Goal: Transaction & Acquisition: Download file/media

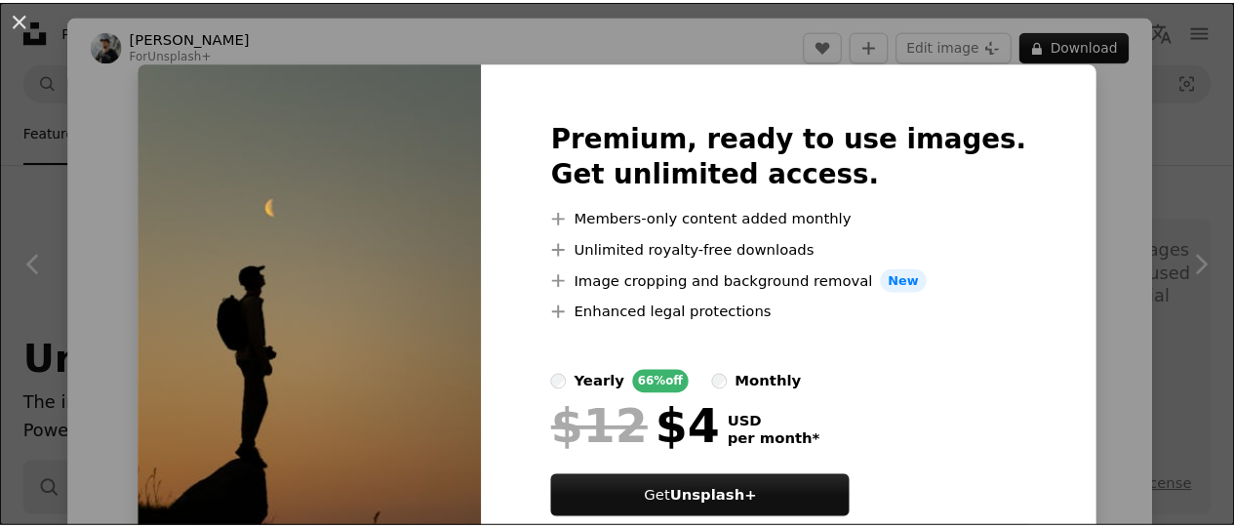
scroll to position [731, 0]
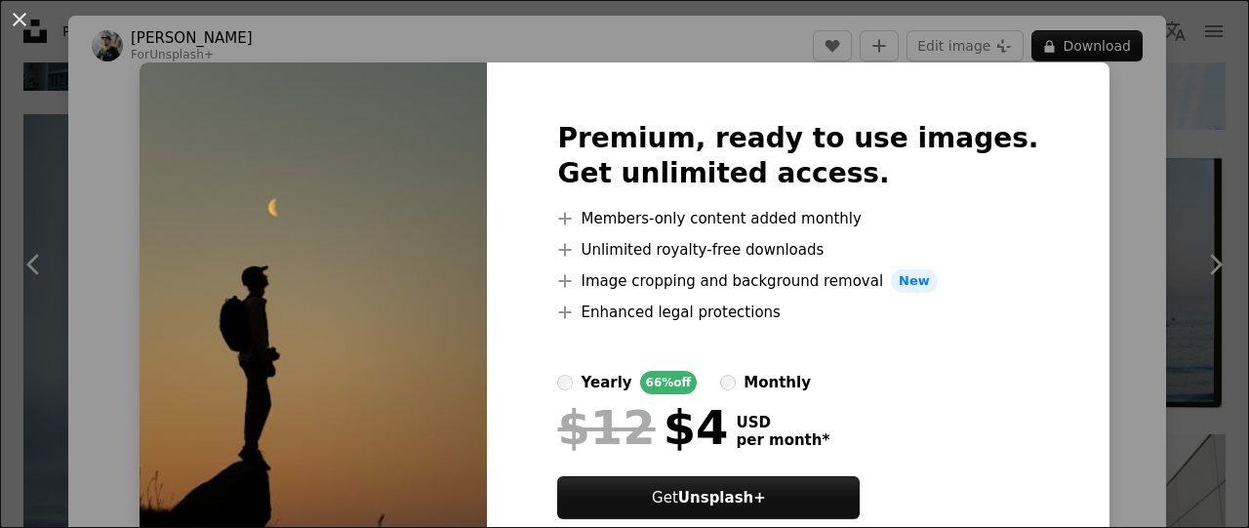
click at [402, 262] on img at bounding box center [313, 343] width 347 height 562
click at [18, 20] on button "An X shape" at bounding box center [19, 19] width 23 height 23
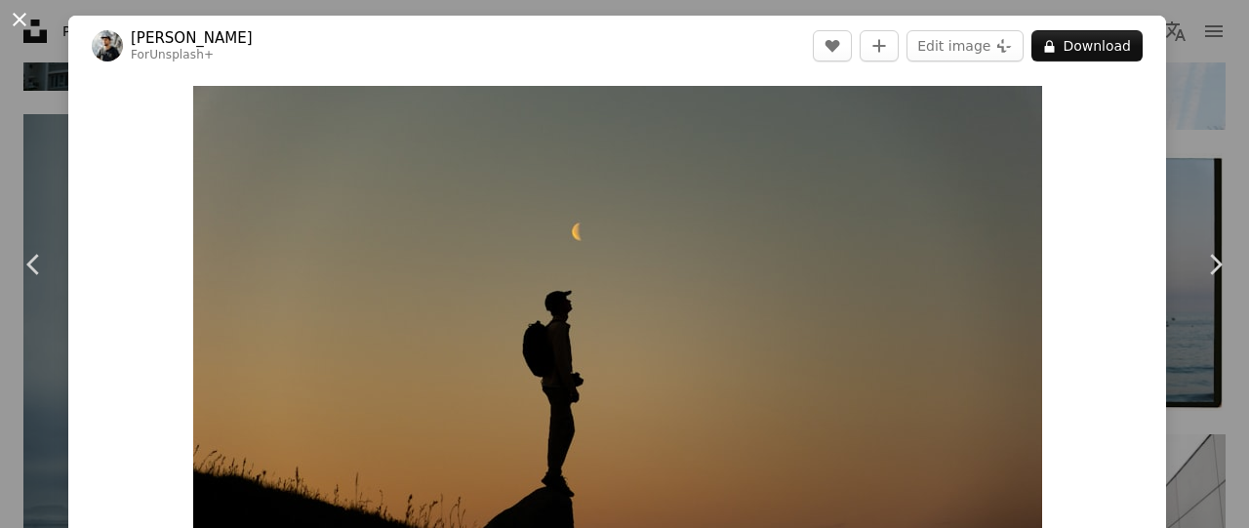
click at [16, 20] on button "An X shape" at bounding box center [19, 19] width 23 height 23
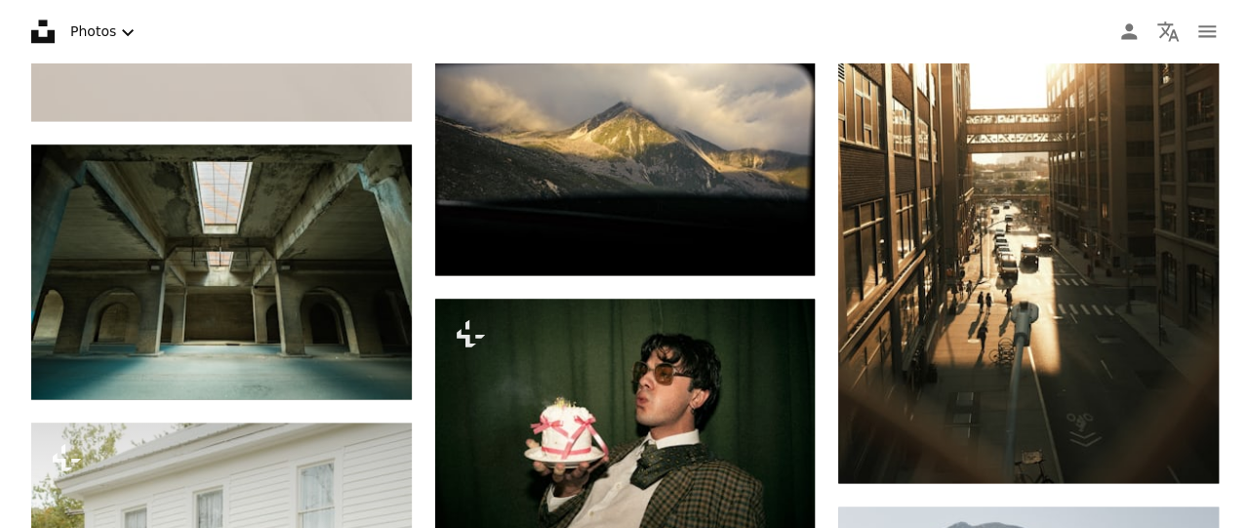
scroll to position [19880, 0]
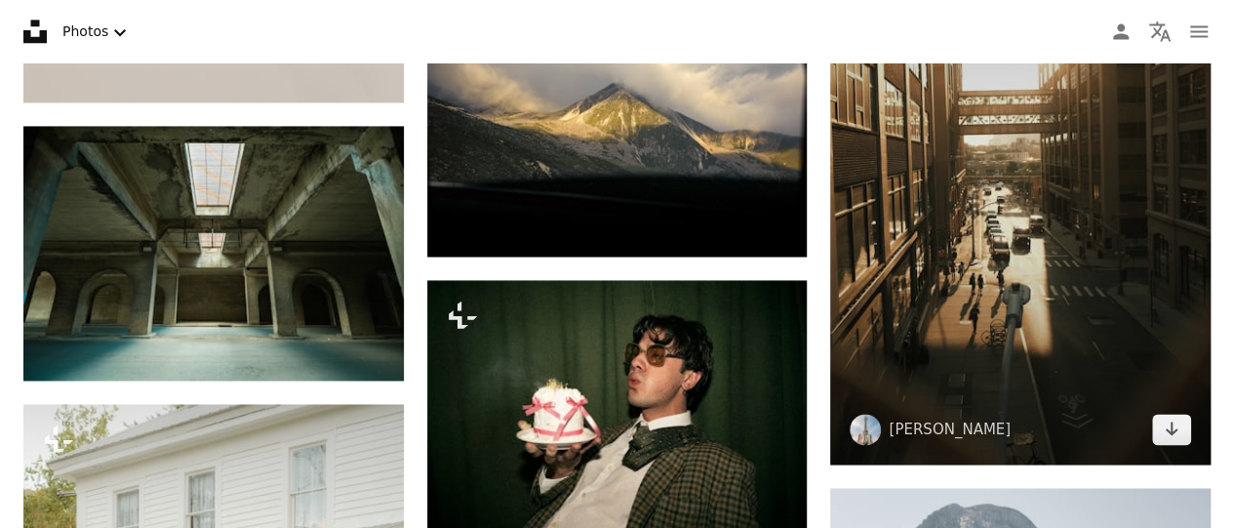
click at [966, 239] on img at bounding box center [1020, 180] width 381 height 570
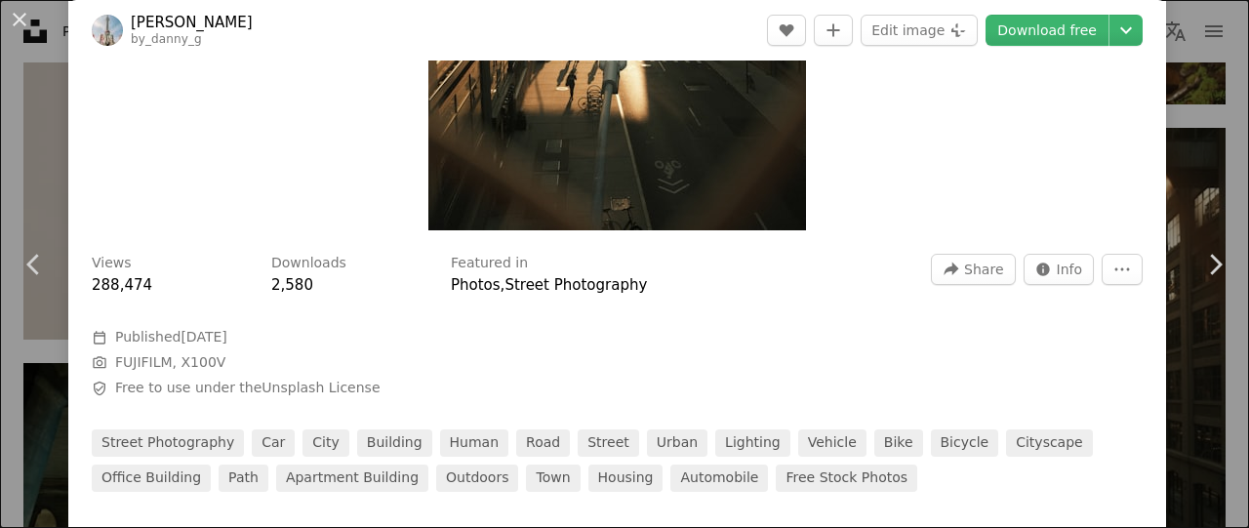
scroll to position [423, 0]
click at [1022, 32] on link "Download free" at bounding box center [1047, 30] width 123 height 31
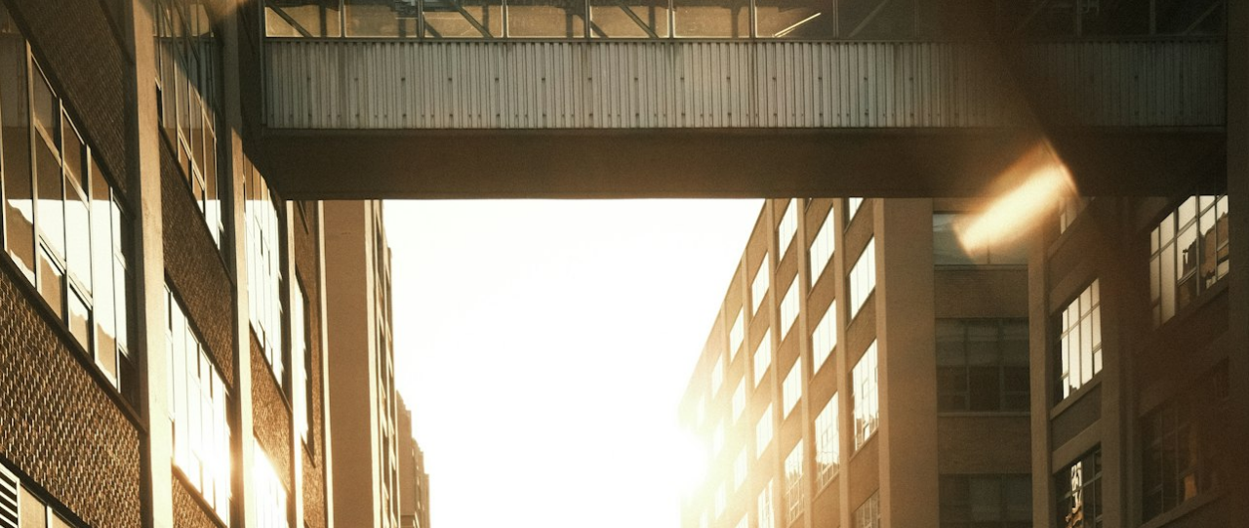
scroll to position [653, 0]
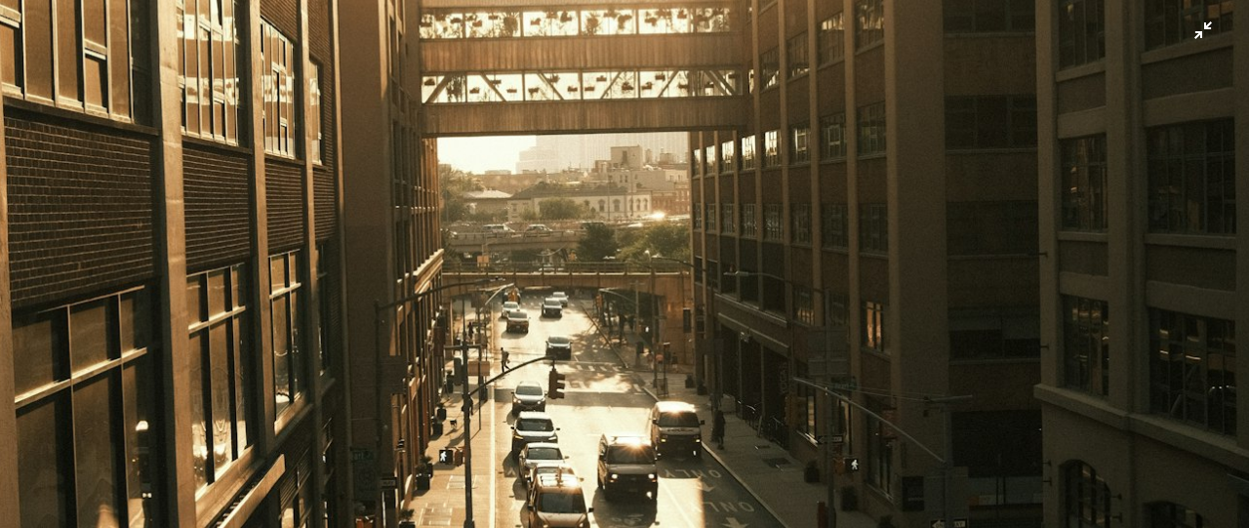
click at [1195, 32] on img "Zoom out on this image" at bounding box center [624, 284] width 1251 height 1877
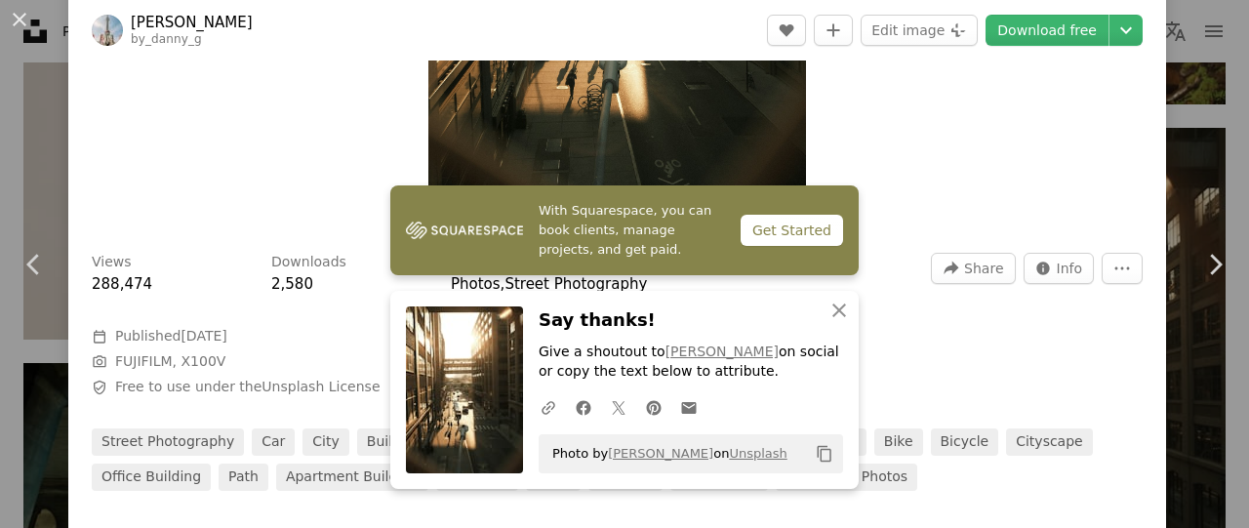
scroll to position [124, 0]
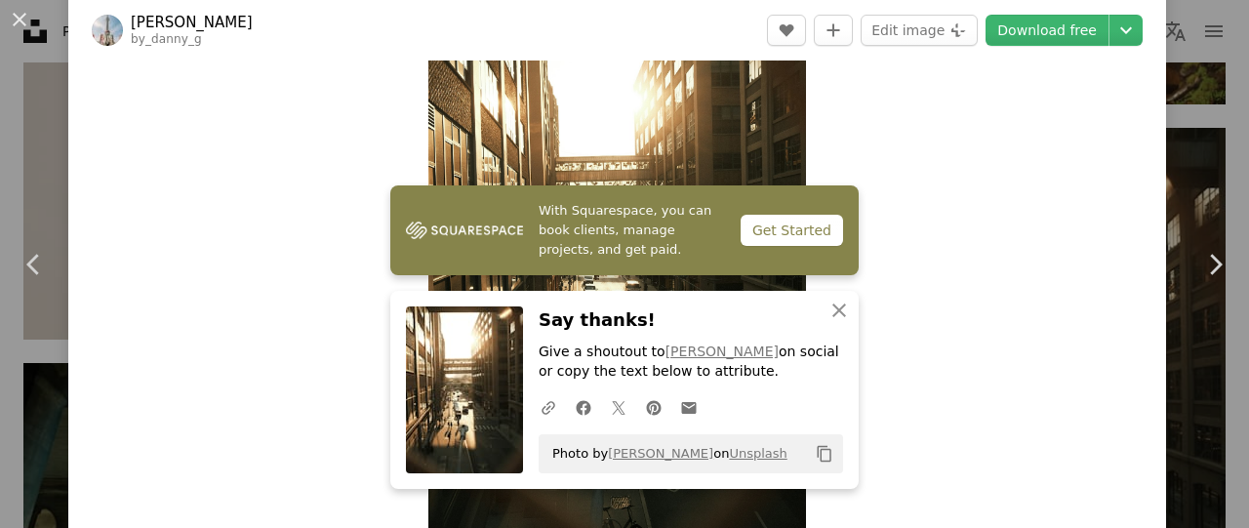
click at [851, 312] on div "Zoom in" at bounding box center [617, 245] width 1098 height 586
click at [820, 316] on button "An X shape Close" at bounding box center [839, 310] width 39 height 39
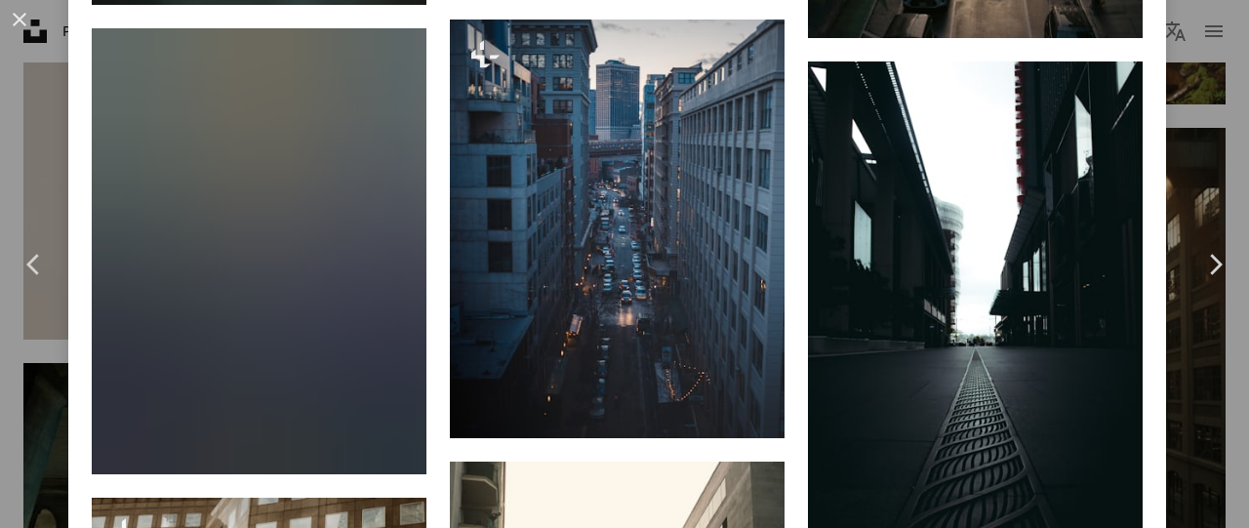
scroll to position [1823, 0]
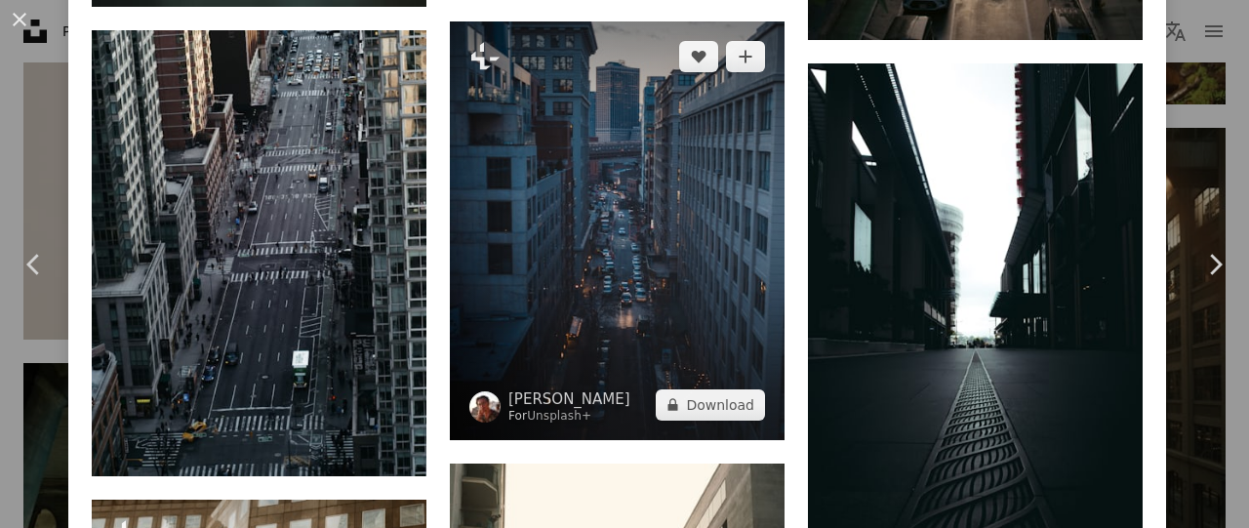
click at [643, 262] on img at bounding box center [617, 230] width 335 height 419
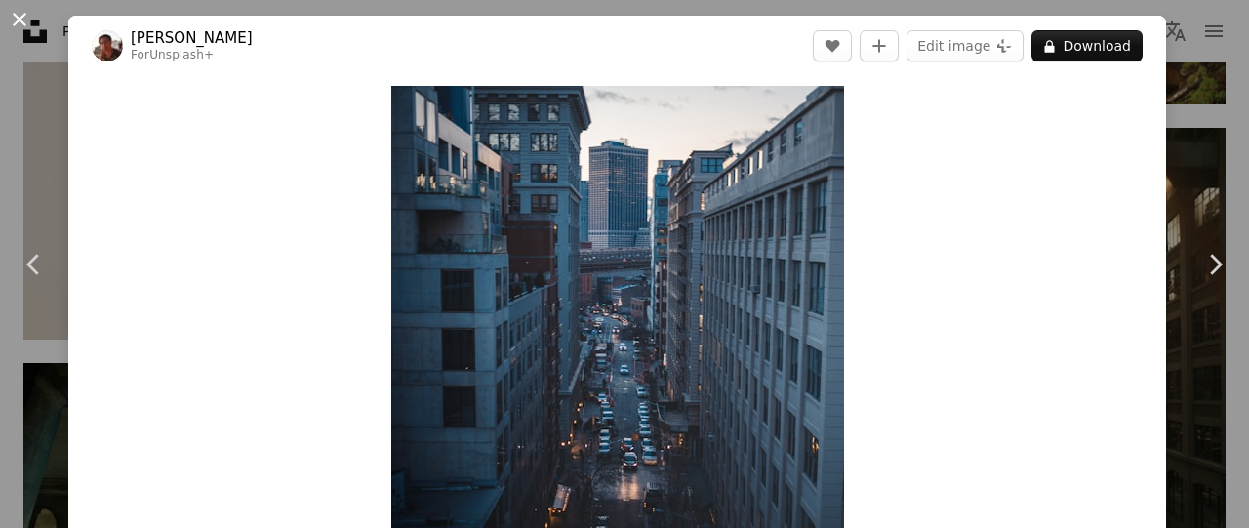
click at [29, 24] on button "An X shape" at bounding box center [19, 19] width 23 height 23
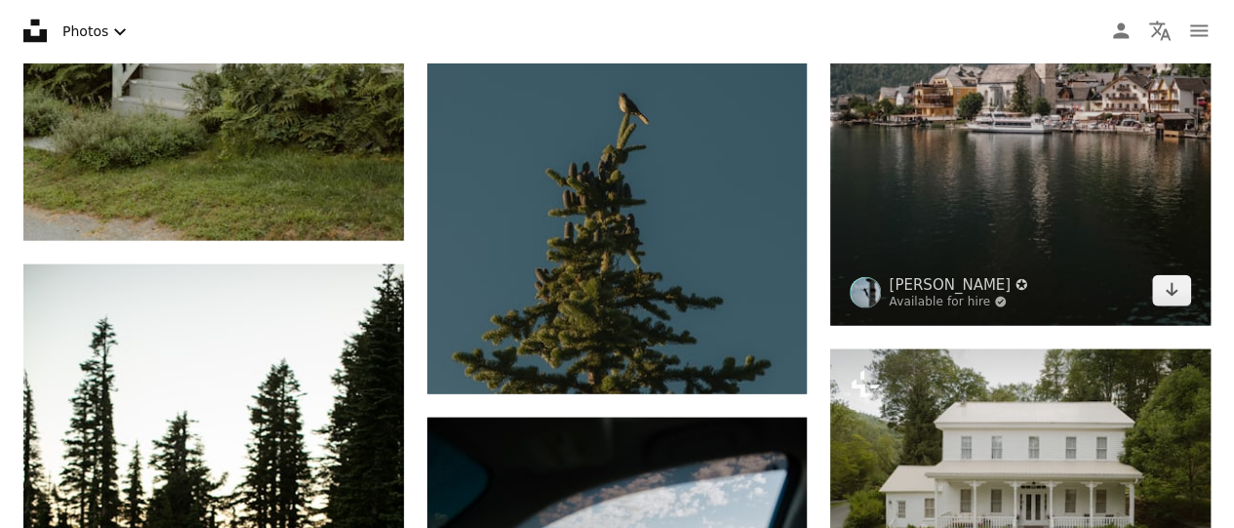
scroll to position [20614, 0]
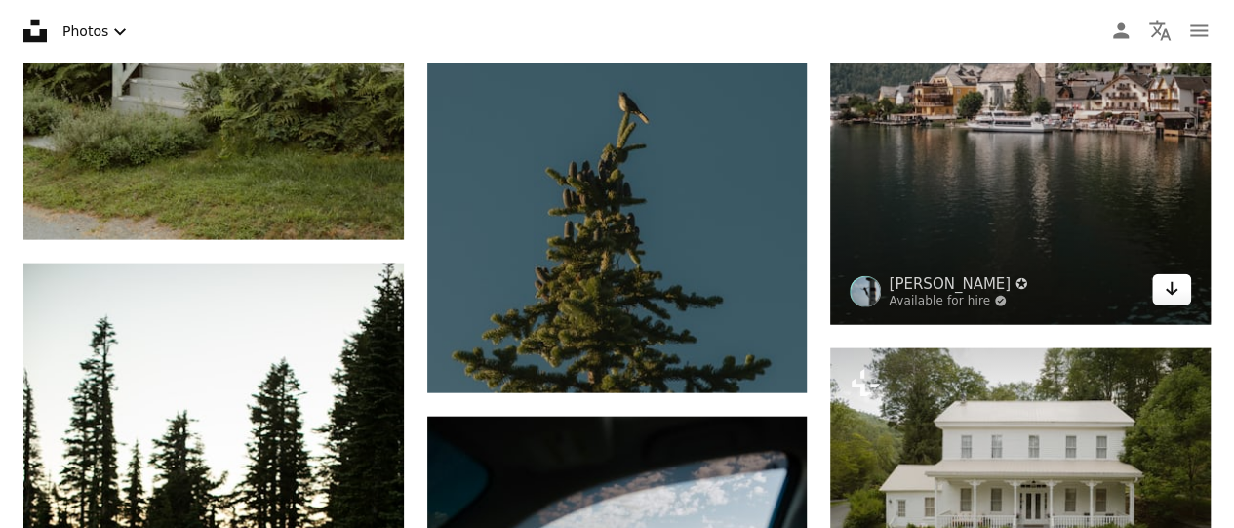
click at [1183, 288] on link "Arrow pointing down" at bounding box center [1171, 289] width 39 height 31
